Goal: Task Accomplishment & Management: Use online tool/utility

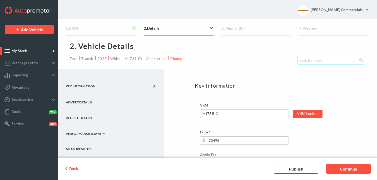
click at [310, 60] on input "search" at bounding box center [331, 60] width 68 height 8
type input "feature"
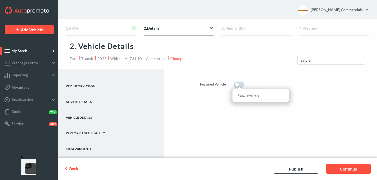
click at [236, 85] on label at bounding box center [238, 85] width 11 height 6
click at [235, 85] on input "checkbox" at bounding box center [232, 83] width 3 height 3
checkbox input "true"
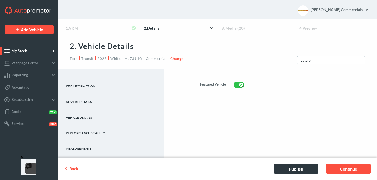
click at [290, 168] on link "Publish" at bounding box center [295, 169] width 44 height 10
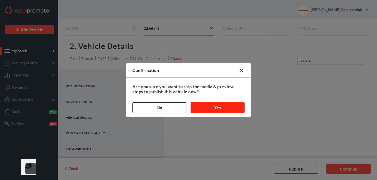
click at [216, 109] on button "Yes" at bounding box center [217, 107] width 54 height 11
